Goal: Information Seeking & Learning: Learn about a topic

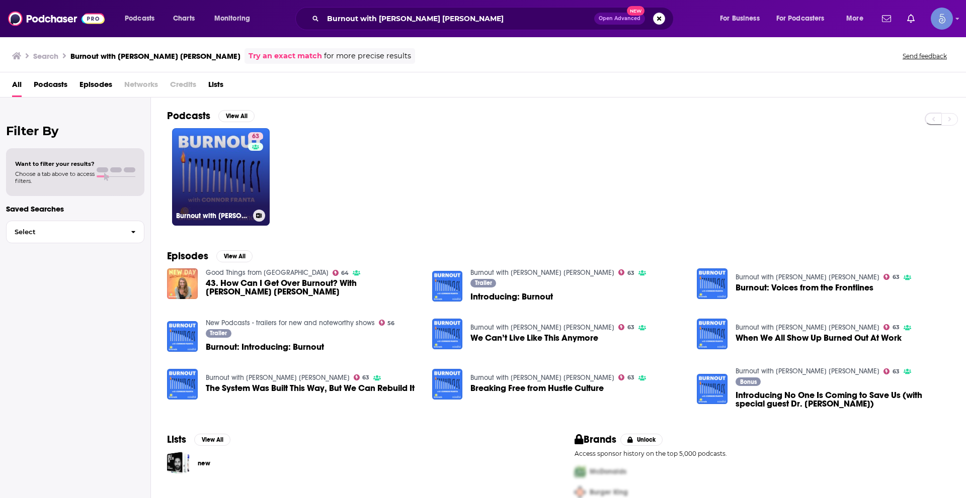
click at [226, 157] on link "63 Burnout with [PERSON_NAME] [PERSON_NAME]" at bounding box center [221, 177] width 98 height 98
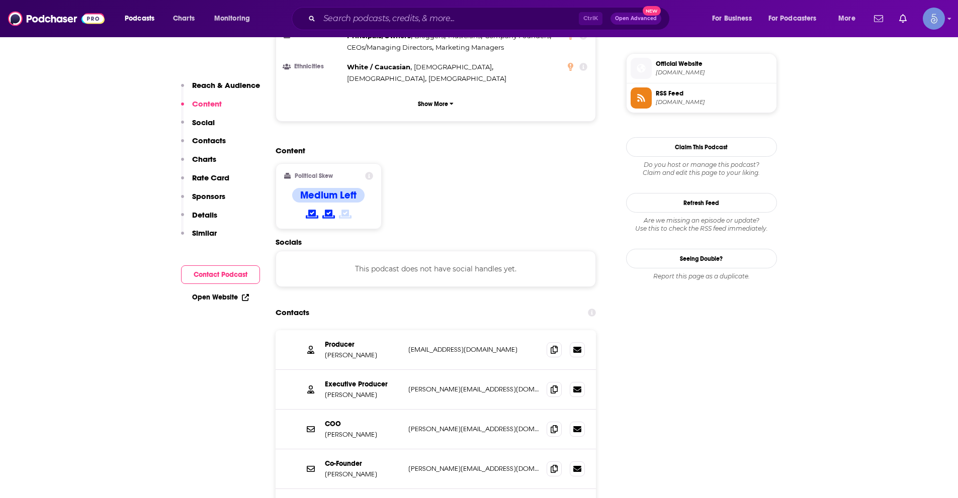
scroll to position [755, 0]
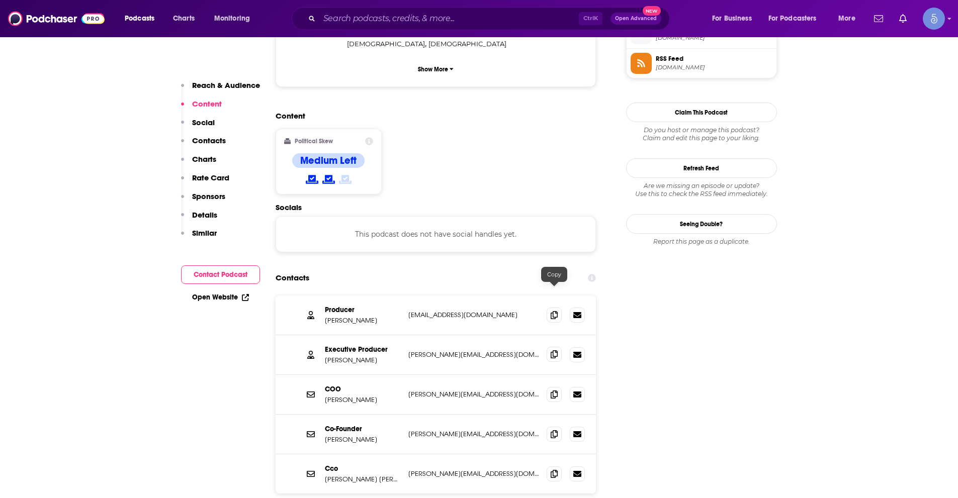
click at [551, 351] on icon at bounding box center [554, 355] width 7 height 8
click at [555, 470] on icon at bounding box center [554, 474] width 7 height 8
click at [435, 18] on input "Search podcasts, credits, & more..." at bounding box center [449, 19] width 260 height 16
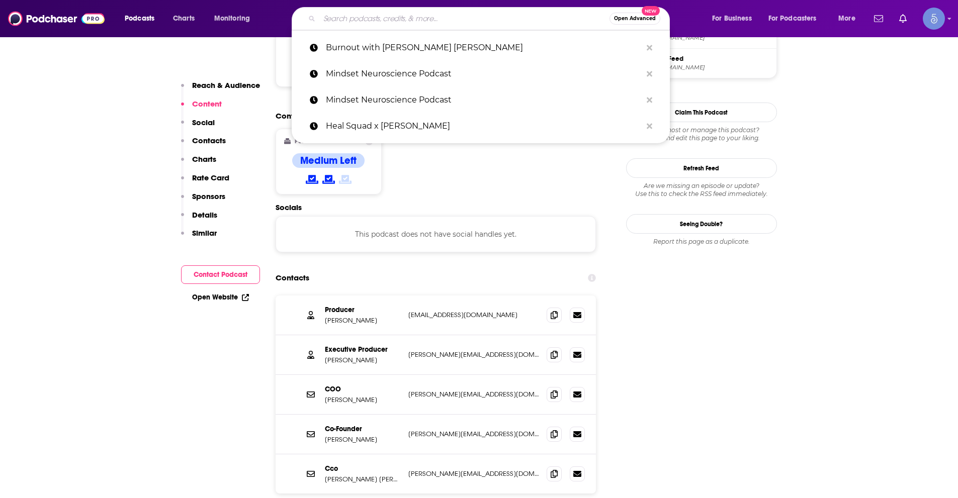
paste input "The Money Nerds"
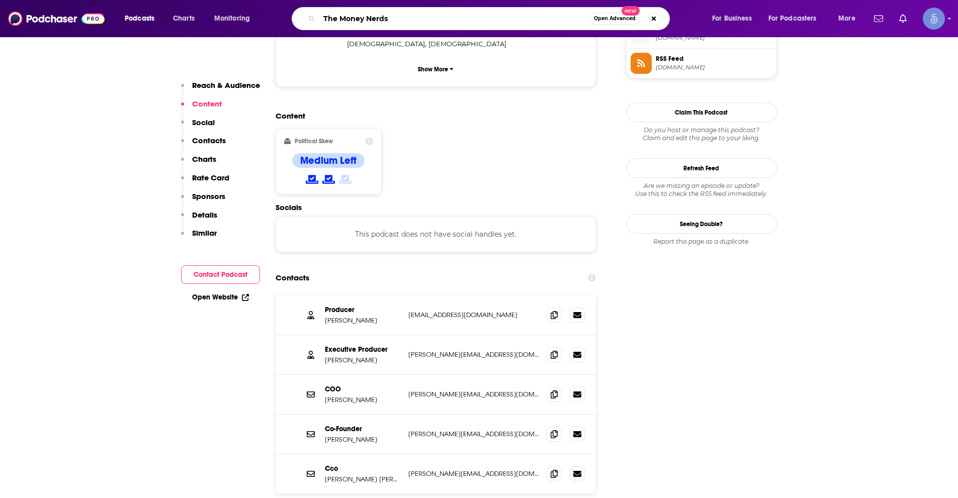
type input "The Money Nerds"
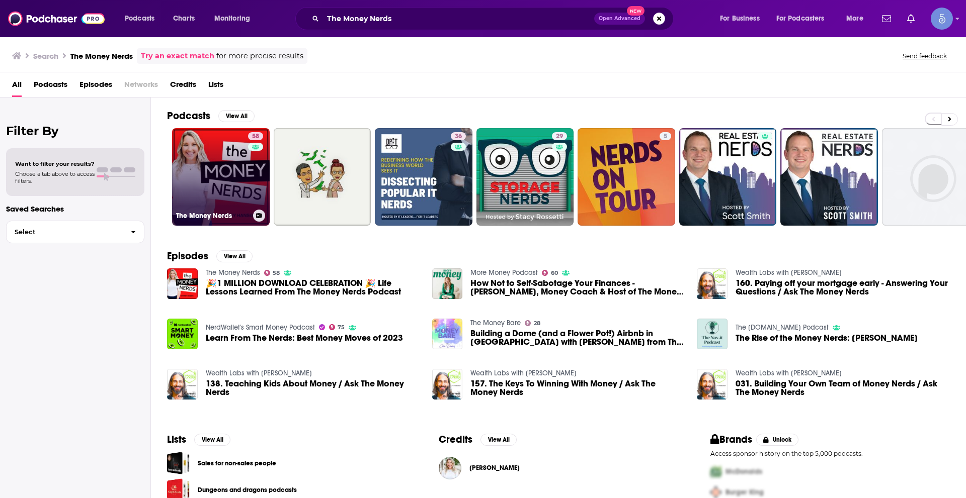
click at [219, 190] on link "58 The Money Nerds" at bounding box center [221, 177] width 98 height 98
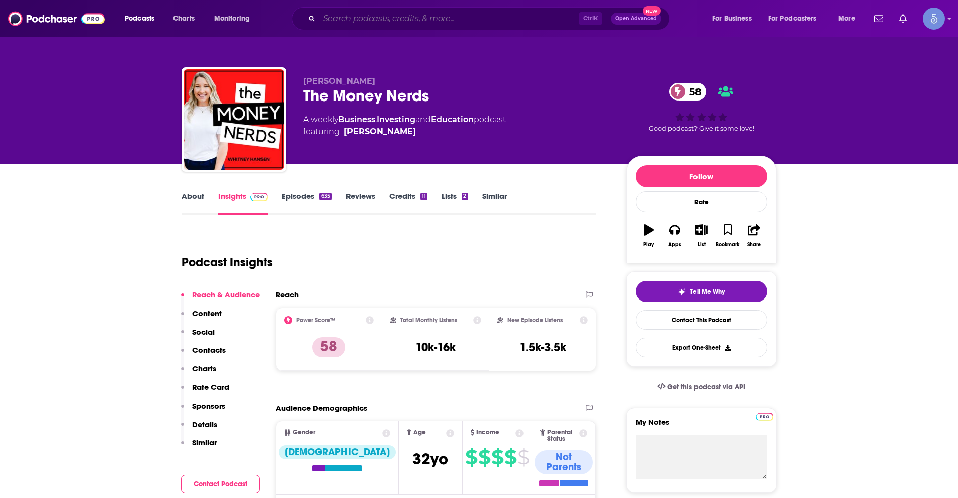
click at [350, 15] on input "Search podcasts, credits, & more..." at bounding box center [449, 19] width 260 height 16
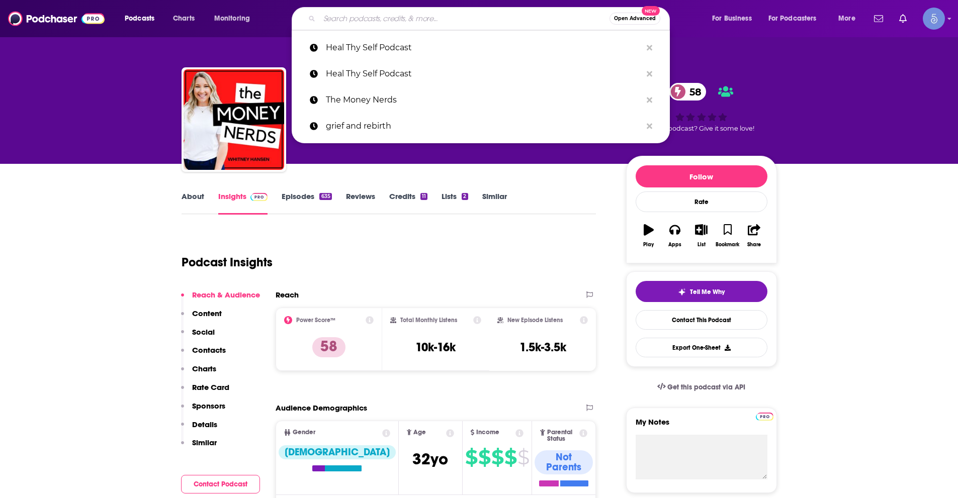
paste input "Journey To Launch"
type input "Journey To Launch"
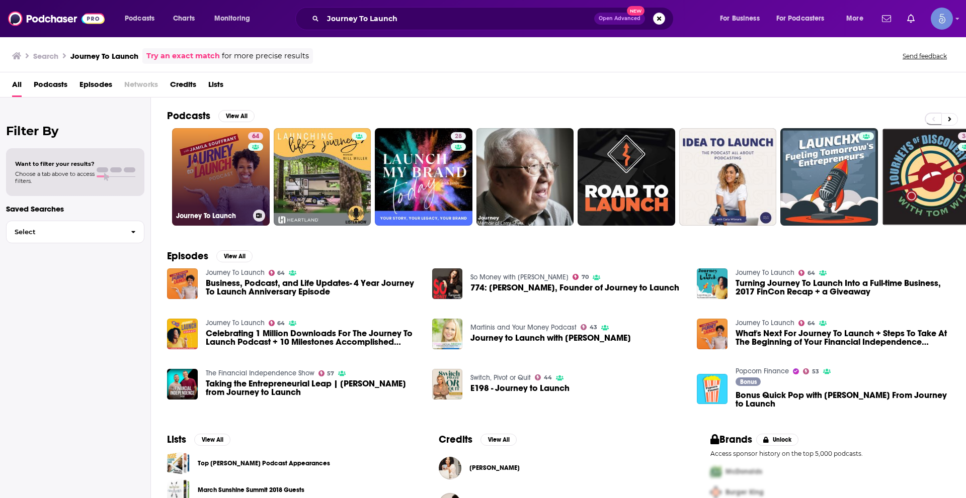
click at [245, 164] on link "64 Journey To Launch" at bounding box center [221, 177] width 98 height 98
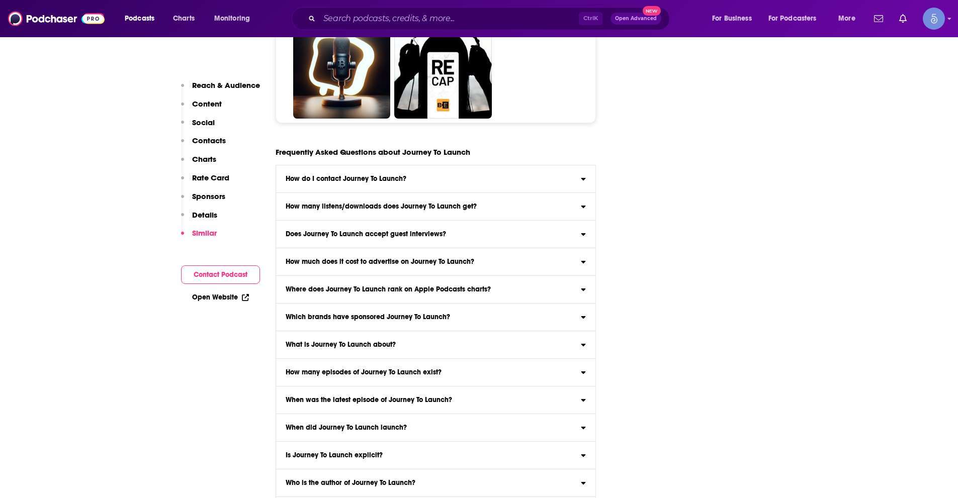
scroll to position [5313, 0]
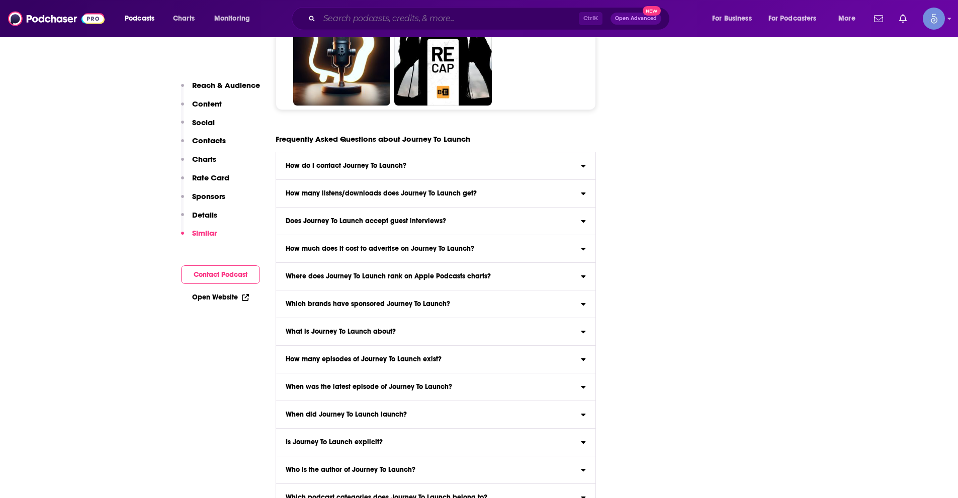
click at [393, 18] on input "Search podcasts, credits, & more..." at bounding box center [449, 19] width 260 height 16
paste input "Uncapped with [PERSON_NAME]"
type input "Uncapped with [PERSON_NAME]"
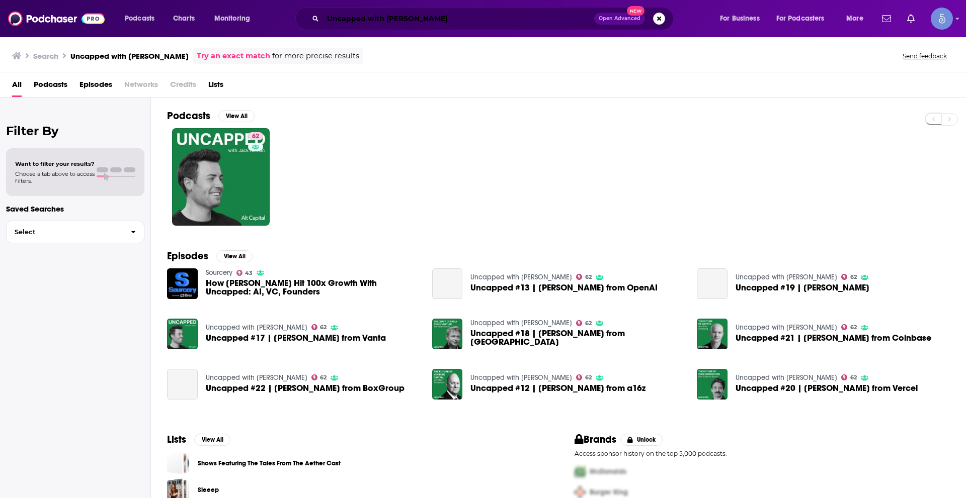
click at [425, 20] on input "Uncapped with [PERSON_NAME]" at bounding box center [458, 19] width 271 height 16
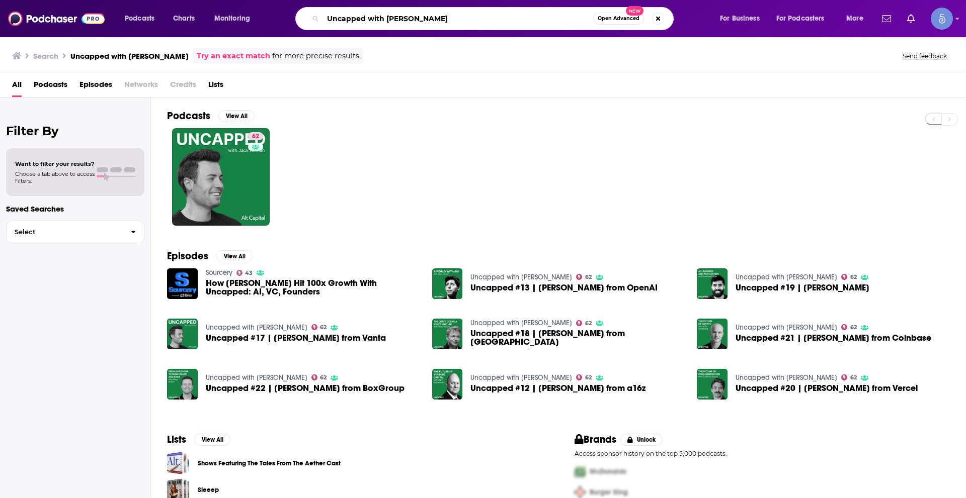
click at [425, 20] on input "Uncapped with [PERSON_NAME]" at bounding box center [458, 19] width 270 height 16
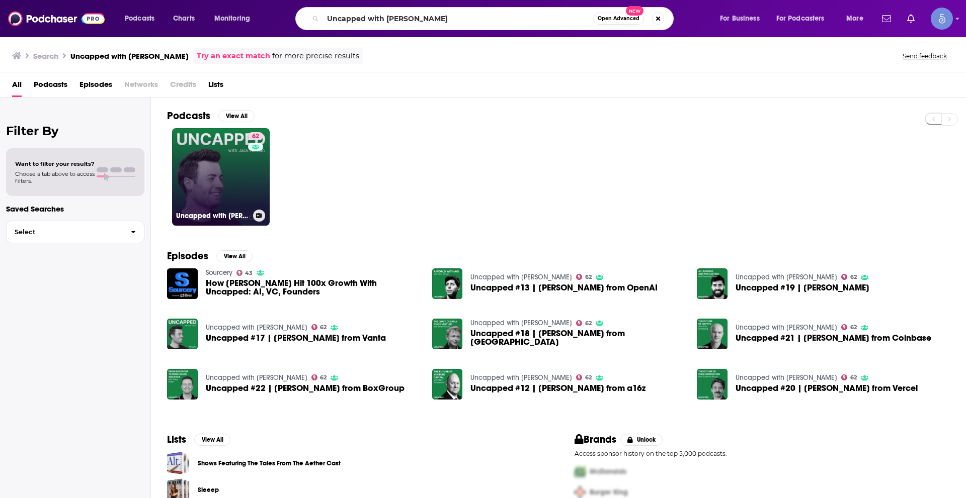
click at [263, 184] on div "62" at bounding box center [257, 170] width 18 height 77
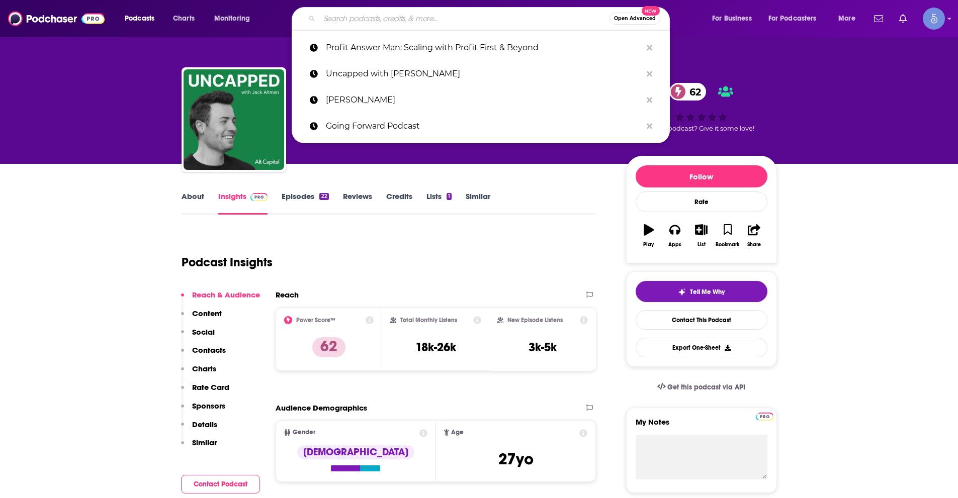
click at [470, 14] on input "Search podcasts, credits, & more..." at bounding box center [464, 19] width 290 height 16
paste input "Cheeky Pint"
type input "Cheeky Pint"
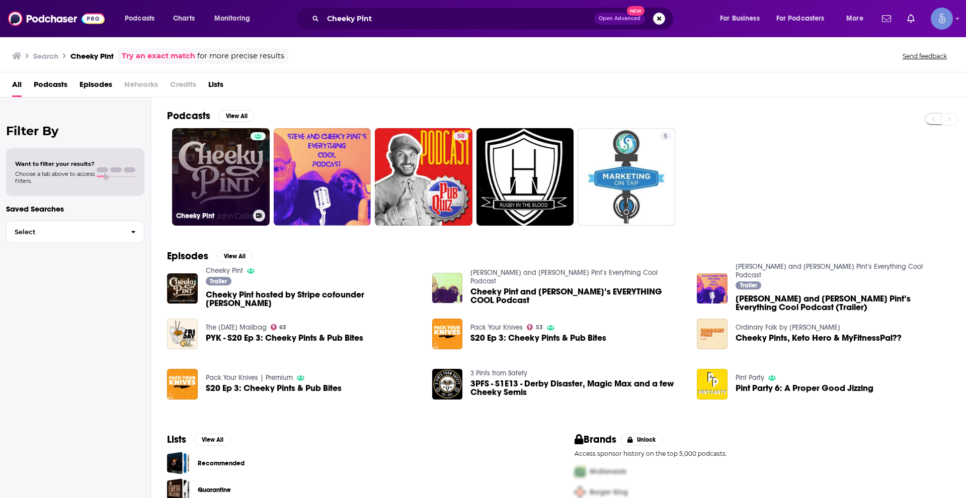
click at [234, 149] on link "Cheeky Pint" at bounding box center [221, 177] width 98 height 98
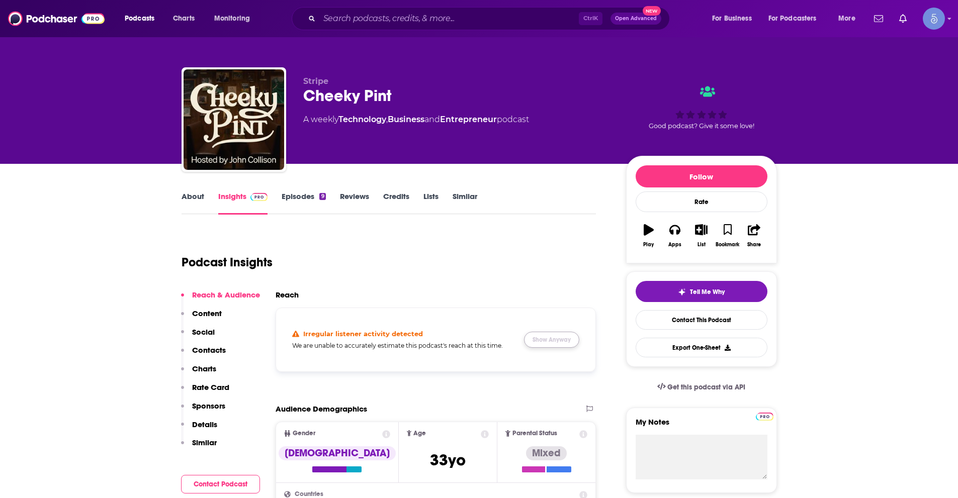
click at [559, 341] on button "Show Anyway" at bounding box center [551, 340] width 55 height 16
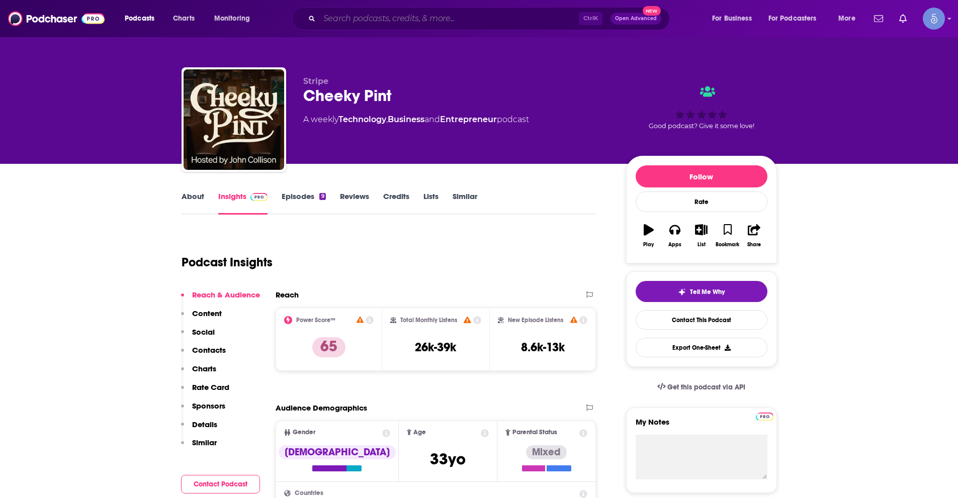
click at [340, 21] on input "Search podcasts, credits, & more..." at bounding box center [449, 19] width 260 height 16
paste input "OpenAI Podcast"
type input "OpenAI Podcast"
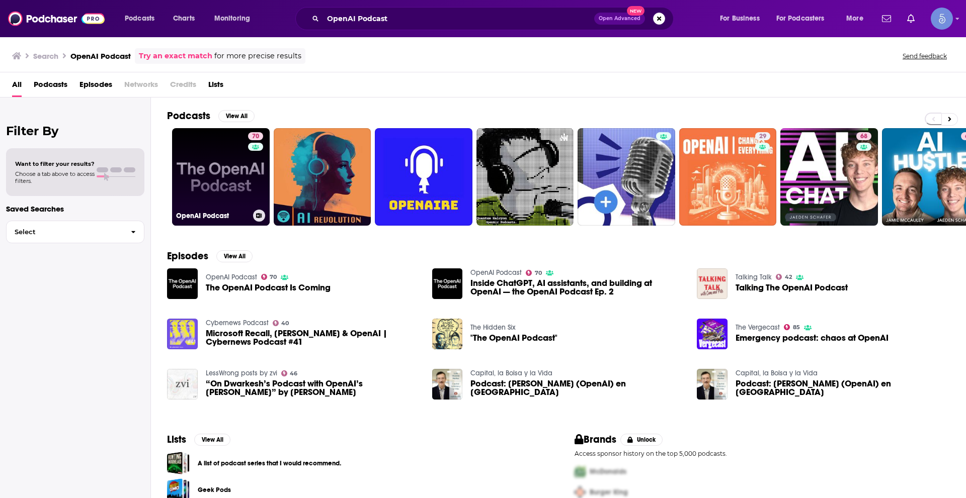
click at [231, 166] on link "70 OpenAI Podcast" at bounding box center [221, 177] width 98 height 98
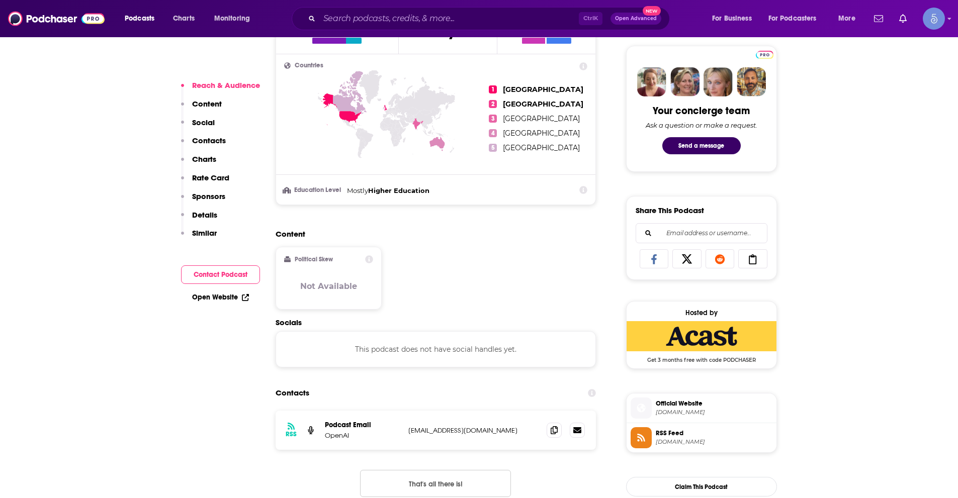
scroll to position [604, 0]
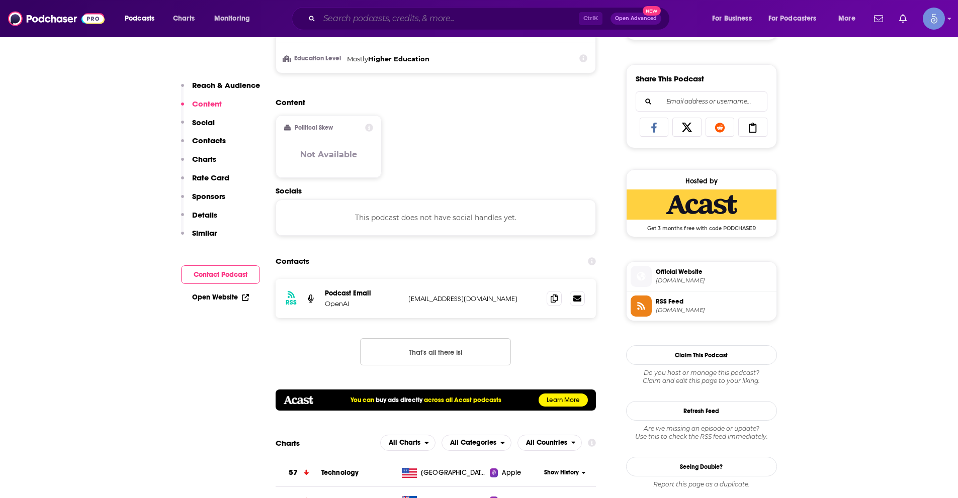
click at [407, 25] on input "Search podcasts, credits, & more..." at bounding box center [449, 19] width 260 height 16
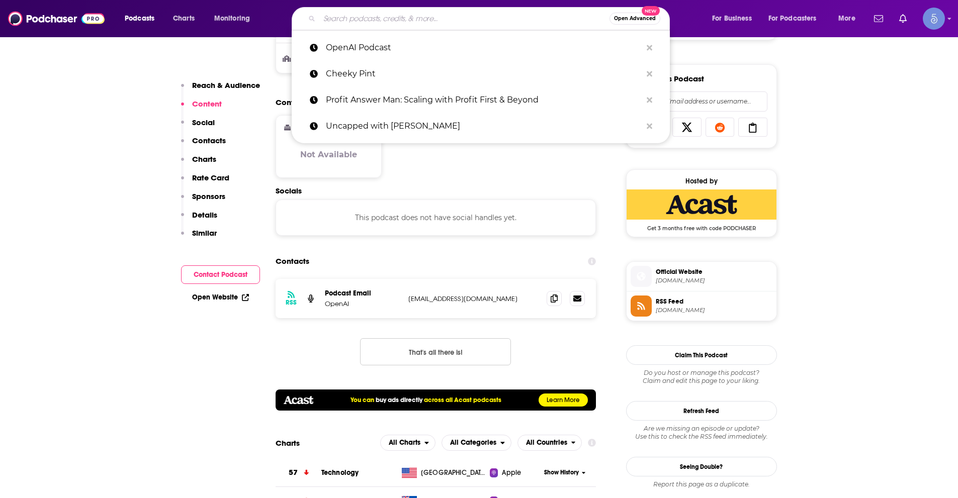
paste input "Secure Your Retirement"
type input "Secure Your Retirement"
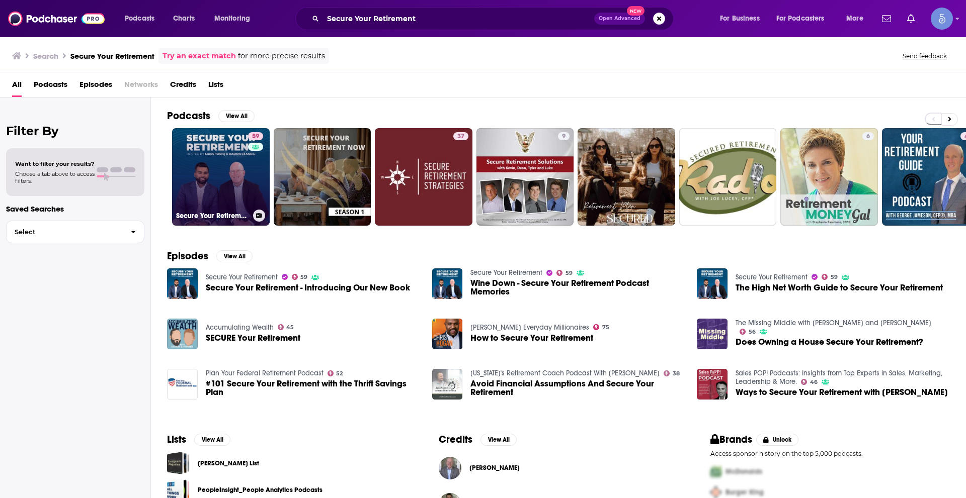
click at [203, 169] on link "59 Secure Your Retirement" at bounding box center [221, 177] width 98 height 98
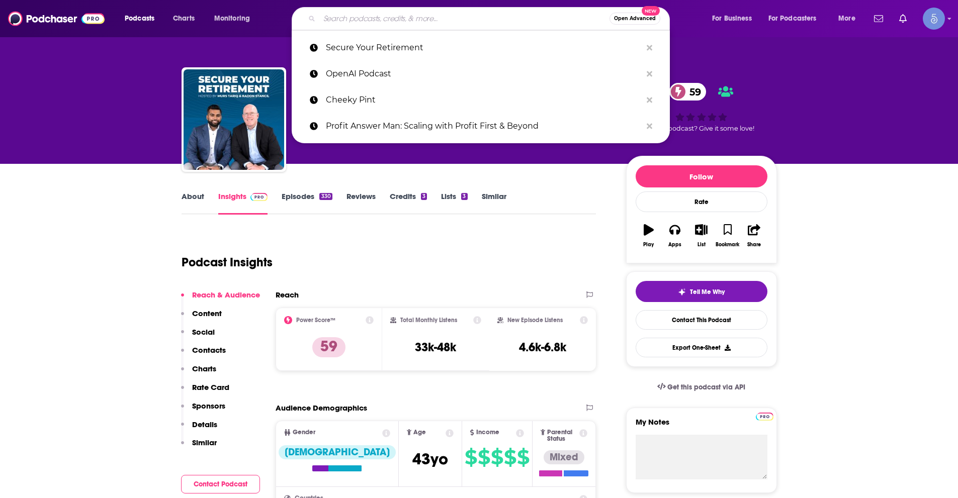
click at [373, 23] on input "Search podcasts, credits, & more..." at bounding box center [464, 19] width 290 height 16
paste input "Over The Air Podcast: AI, Connected Devices & The Journey"
type input "Over The Air Podcast: AI, Connected Devices & The Journey"
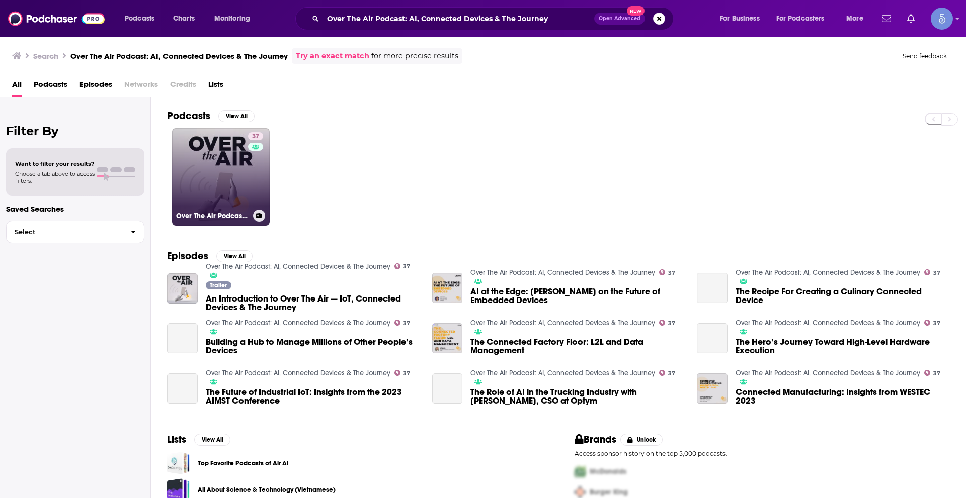
click at [246, 192] on link "37 Over The Air Podcast: AI, Connected Devices & The Journey" at bounding box center [221, 177] width 98 height 98
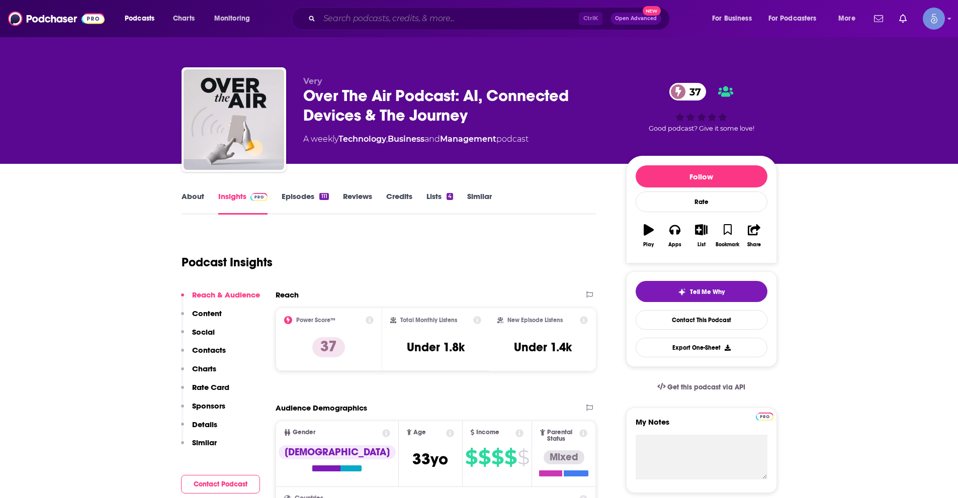
click at [408, 20] on input "Search podcasts, credits, & more..." at bounding box center [449, 19] width 260 height 16
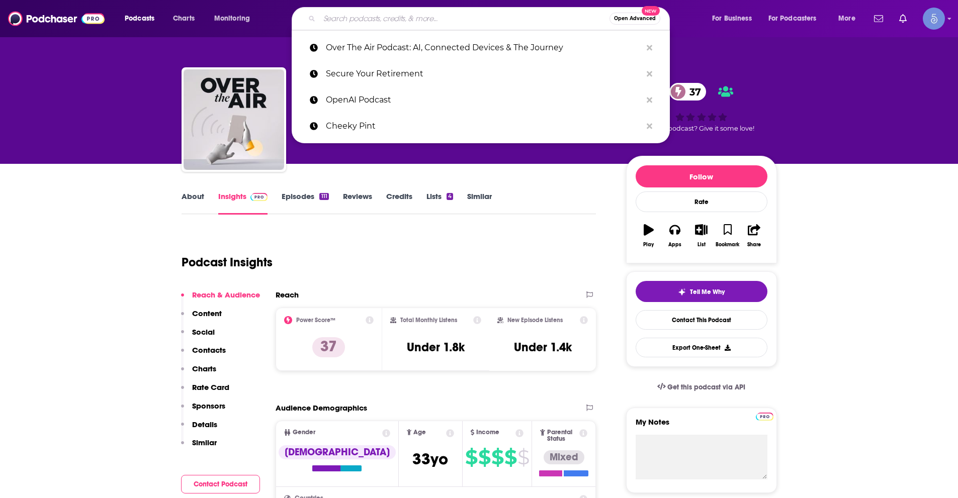
paste input "Lead With AI"
type input "Lead With AI"
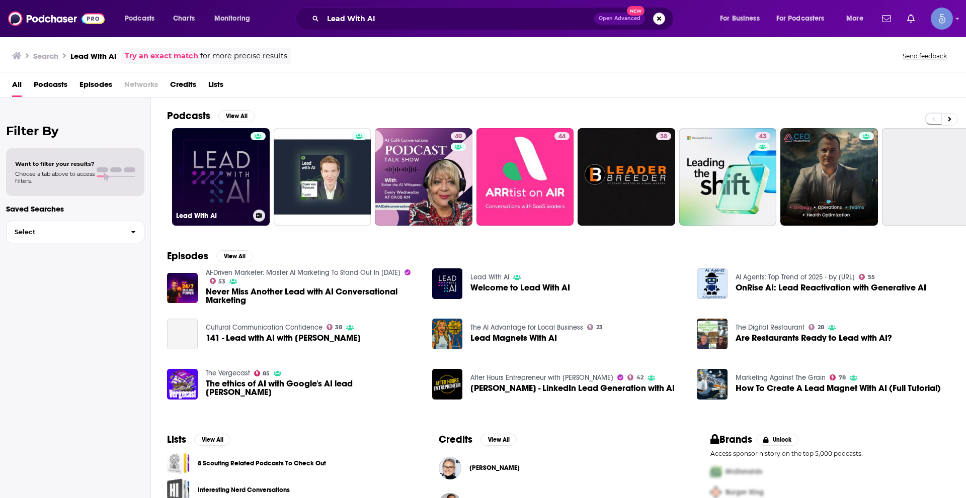
click at [246, 177] on link "Lead With AI" at bounding box center [221, 177] width 98 height 98
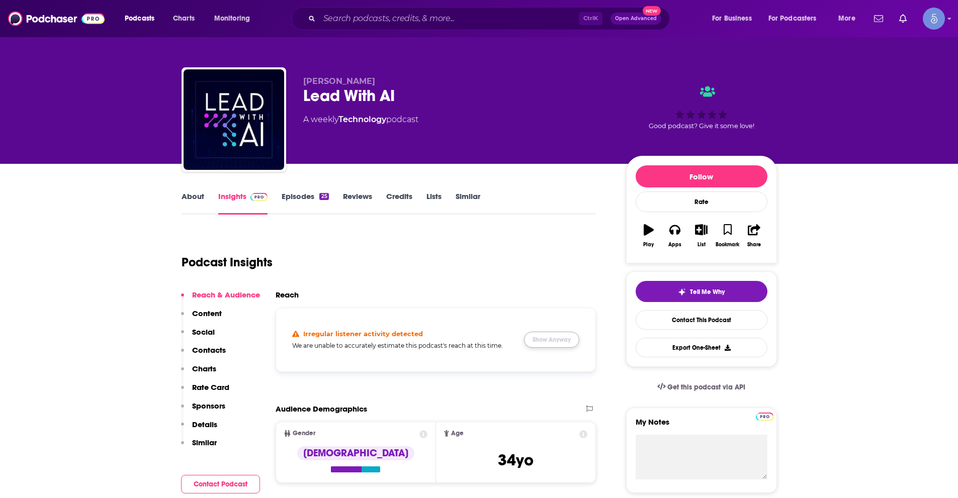
click at [569, 346] on button "Show Anyway" at bounding box center [551, 340] width 55 height 16
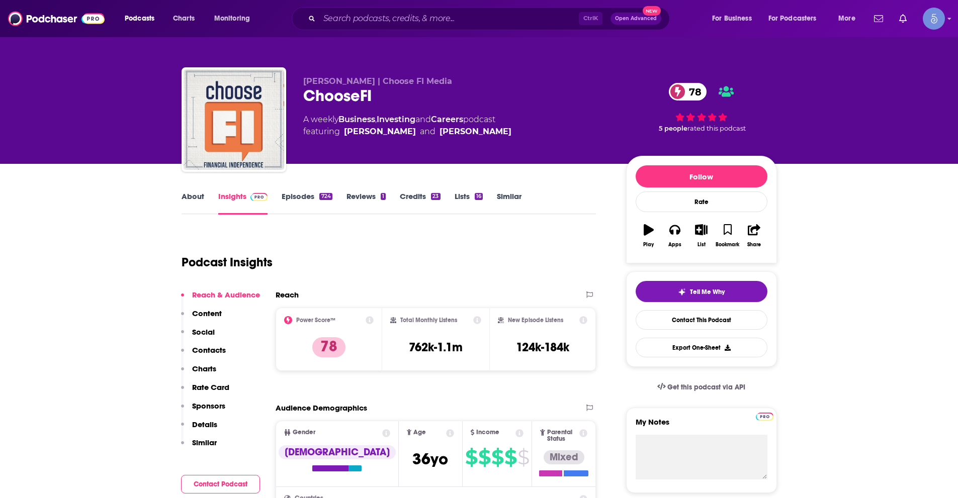
click at [196, 200] on link "About" at bounding box center [193, 203] width 23 height 23
